Goal: Transaction & Acquisition: Purchase product/service

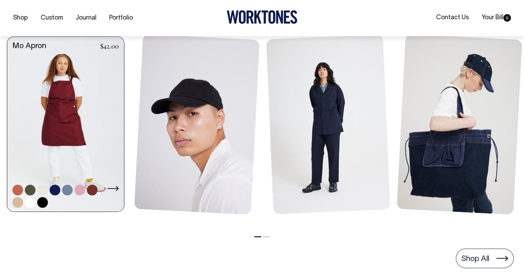
scroll to position [311, 0]
click at [56, 91] on link at bounding box center [65, 125] width 117 height 177
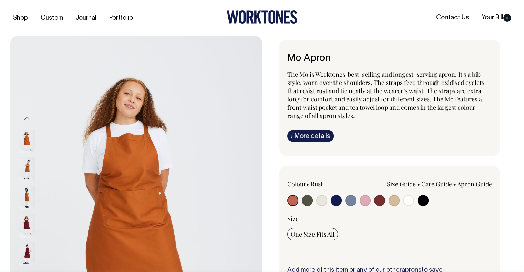
click at [307, 199] on input "radio" at bounding box center [307, 200] width 11 height 11
radio input "true"
select select "Olive"
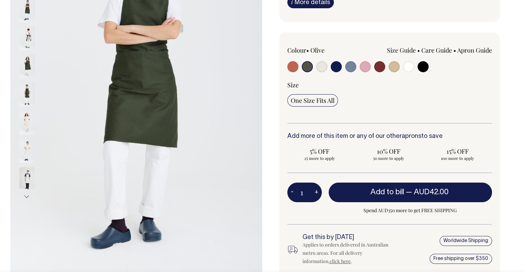
scroll to position [134, 0]
click at [441, 126] on div "Colour • Olive" at bounding box center [389, 156] width 221 height 248
click at [309, 193] on input "1" at bounding box center [304, 192] width 34 height 19
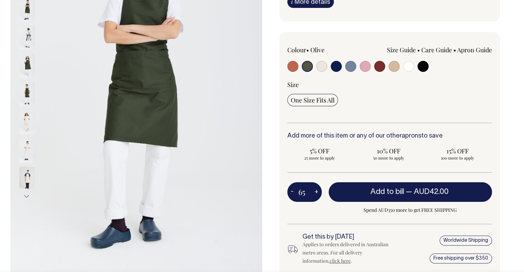
type input "65"
radio input "true"
type input "65"
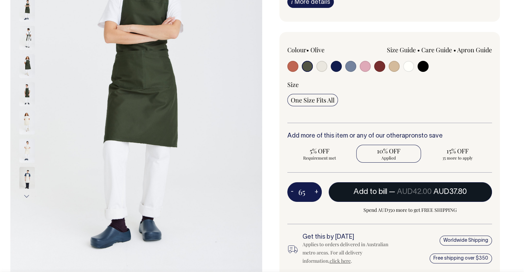
click at [369, 191] on span "Add to bill" at bounding box center [370, 192] width 34 height 7
type input "1"
radio input "false"
type input "1"
radio input "true"
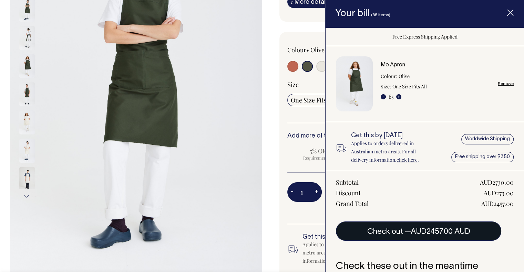
click at [388, 229] on button "Check out — AUD2457.00 AUD" at bounding box center [418, 231] width 165 height 19
